Goal: Navigation & Orientation: Find specific page/section

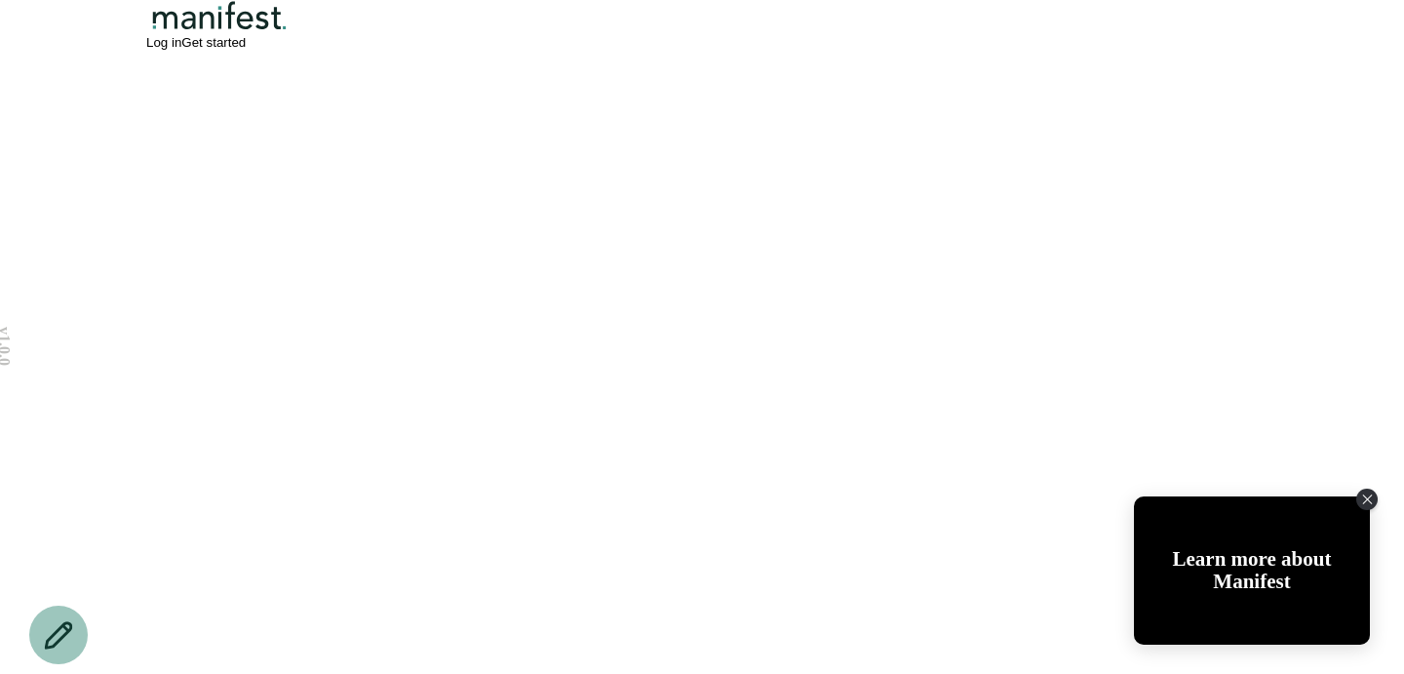
scroll to position [5316, 0]
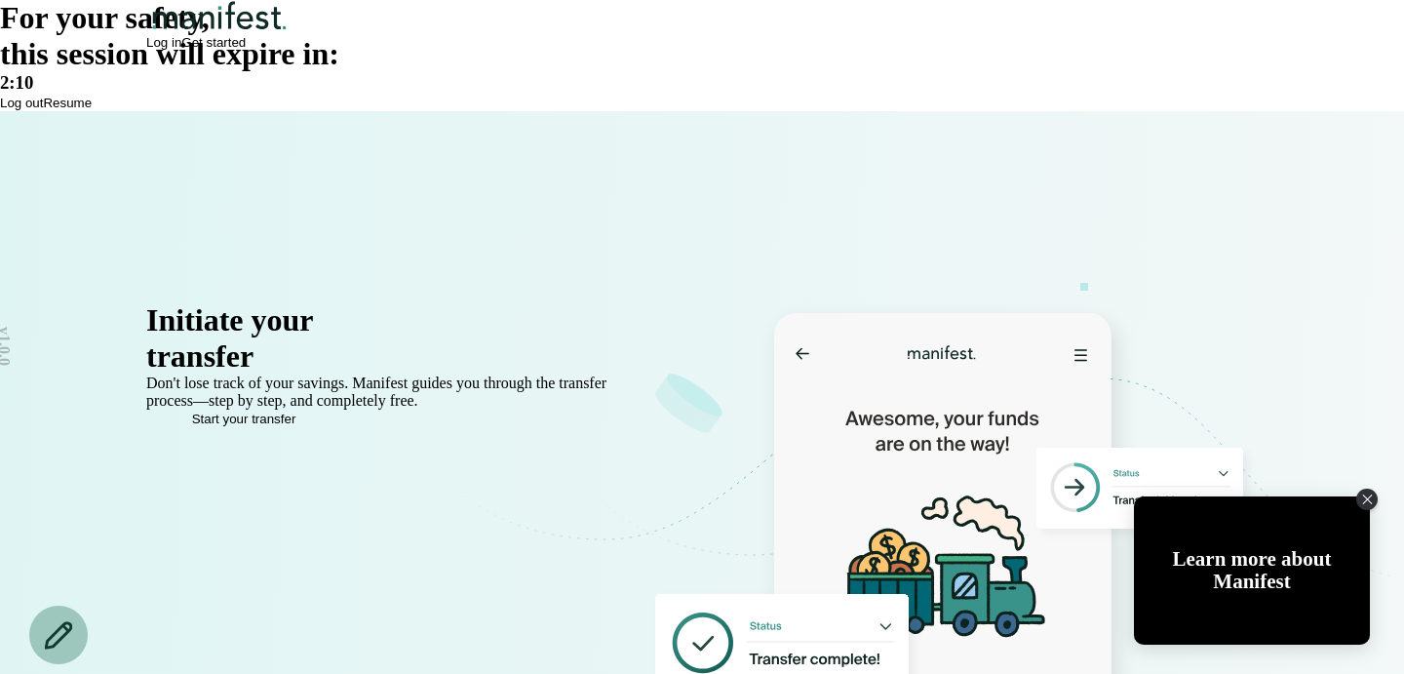
click at [92, 110] on button "Resume" at bounding box center [67, 103] width 49 height 15
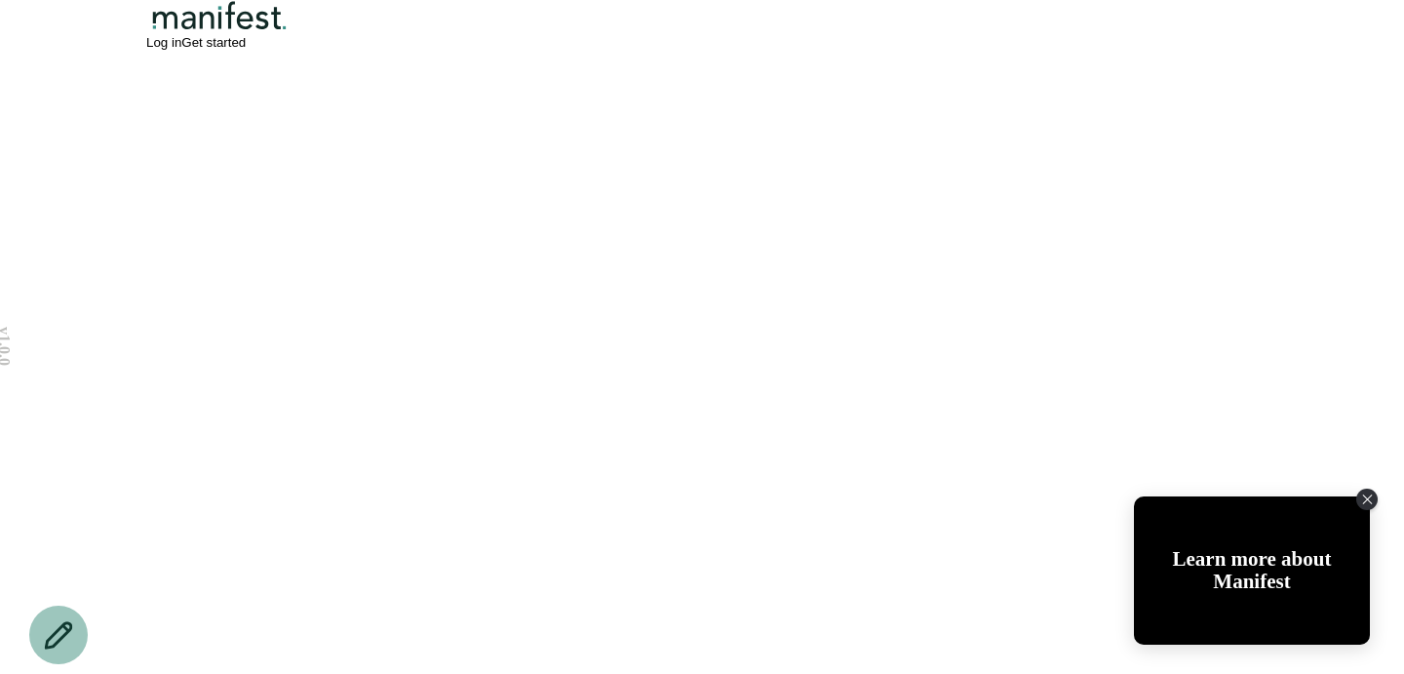
scroll to position [3505, 0]
